Goal: Transaction & Acquisition: Purchase product/service

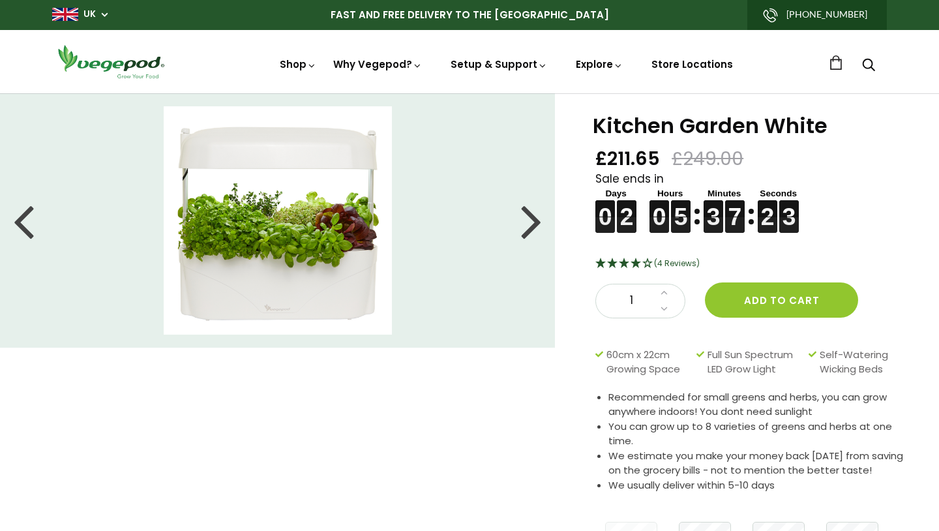
click at [531, 220] on div at bounding box center [531, 220] width 21 height 59
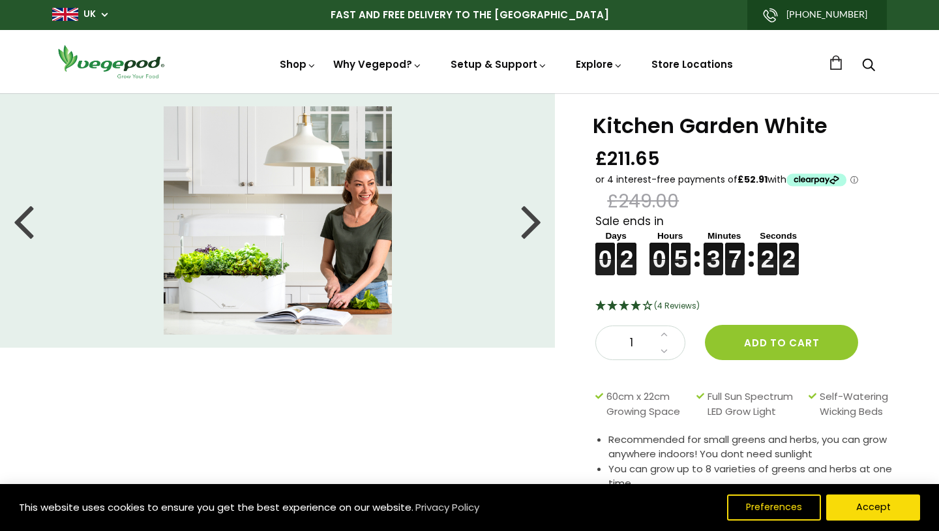
click at [531, 220] on div at bounding box center [531, 220] width 21 height 59
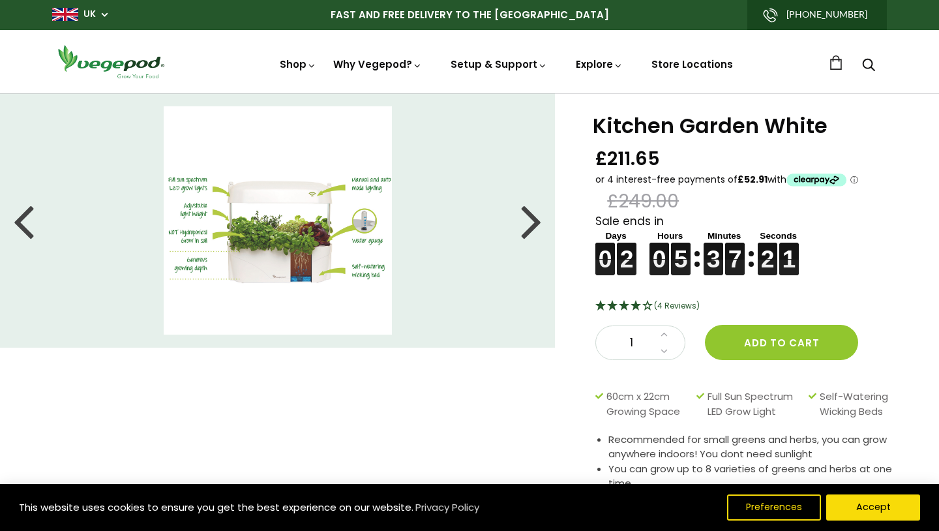
click at [531, 220] on div at bounding box center [531, 220] width 21 height 59
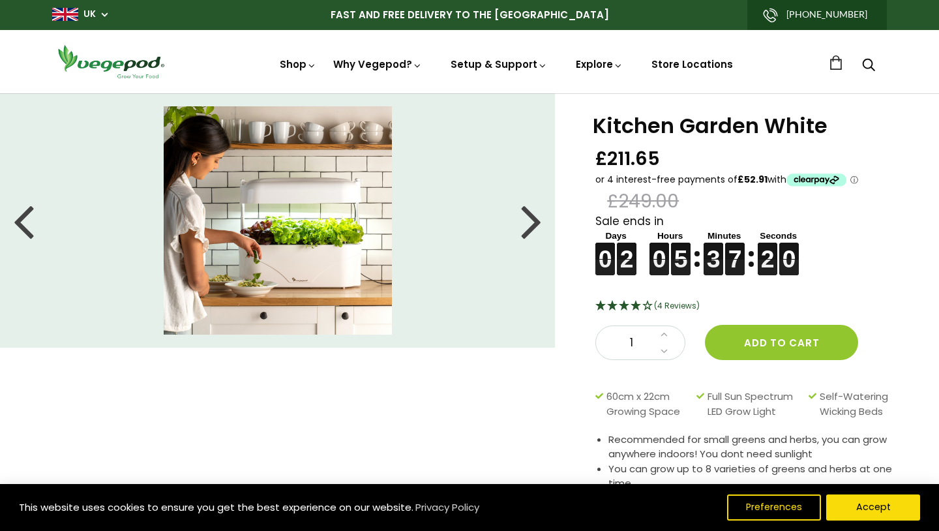
click at [25, 231] on div at bounding box center [23, 220] width 21 height 59
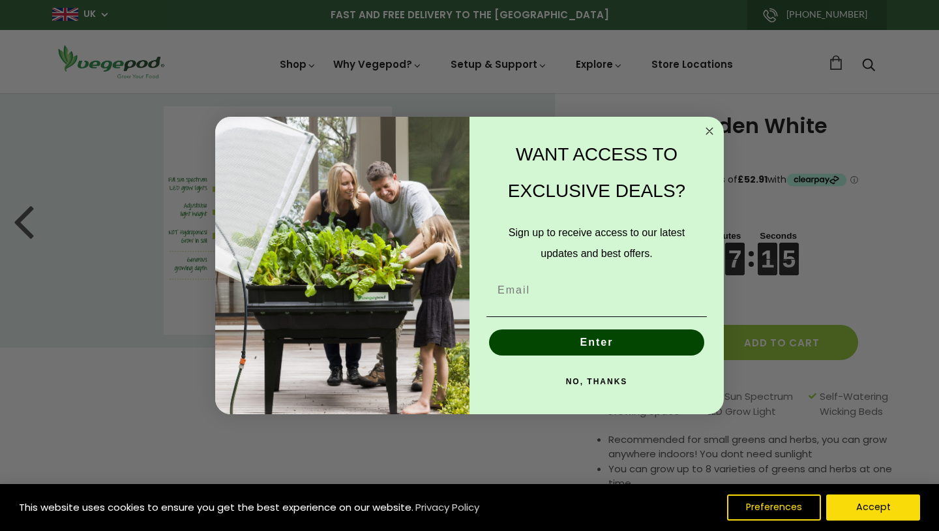
click at [714, 130] on circle "Close dialog" at bounding box center [709, 130] width 15 height 15
